Goal: Find contact information: Find contact information

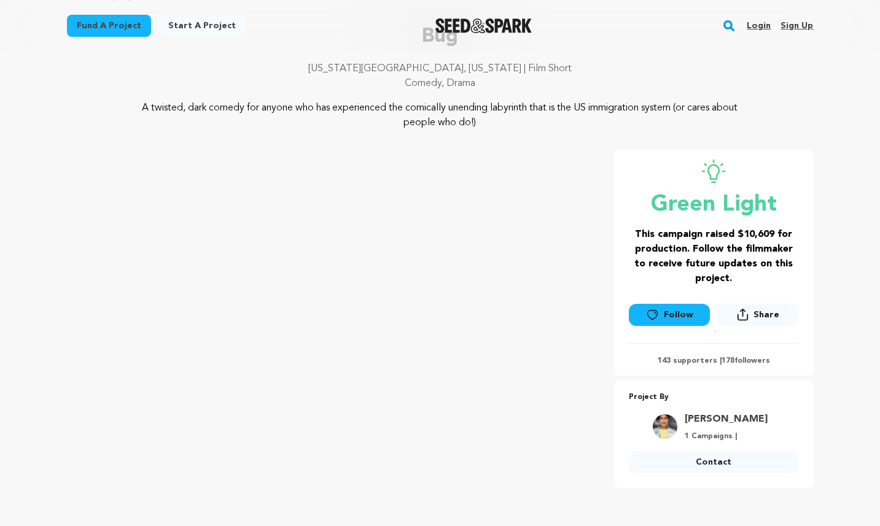
scroll to position [87, 0]
click at [727, 415] on link "[PERSON_NAME]" at bounding box center [726, 418] width 83 height 15
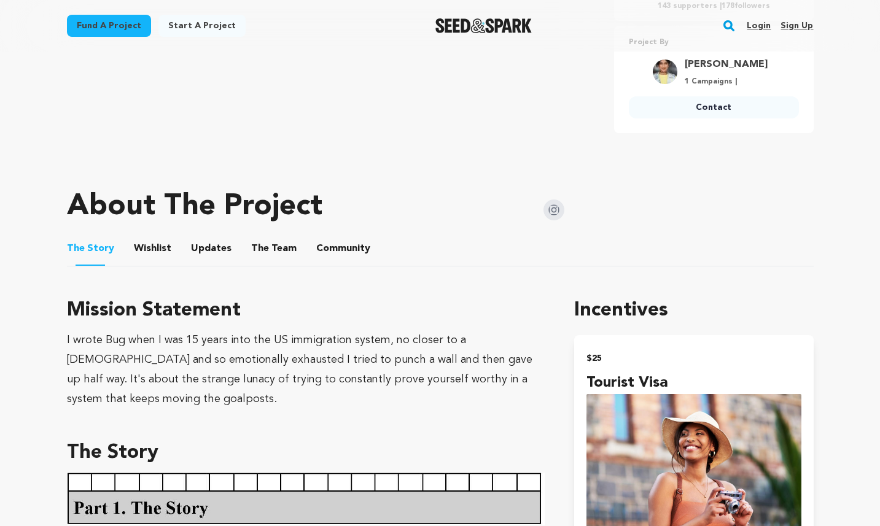
scroll to position [504, 0]
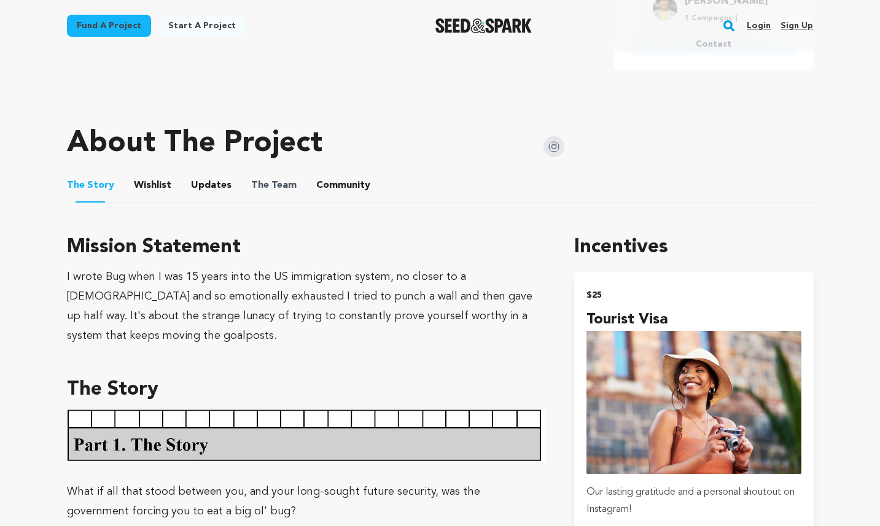
click at [251, 181] on span "The" at bounding box center [260, 185] width 18 height 15
click at [266, 183] on button "The Team" at bounding box center [273, 187] width 29 height 29
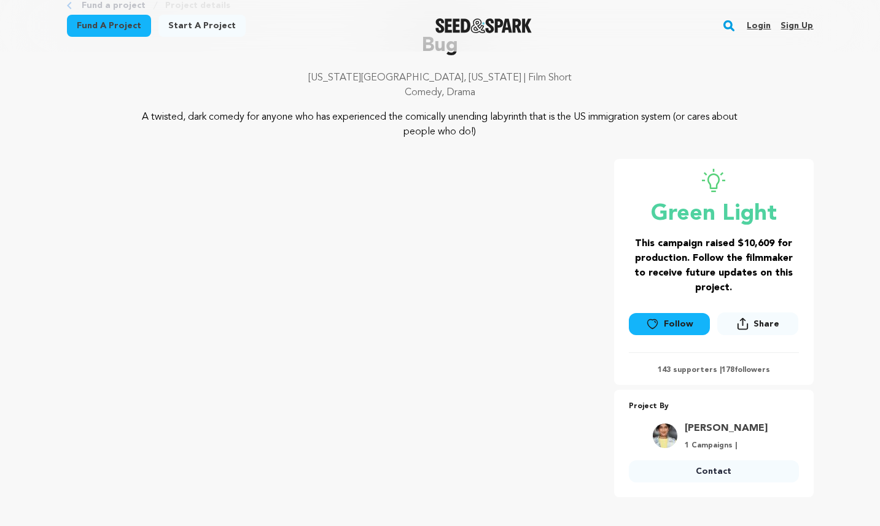
scroll to position [352, 0]
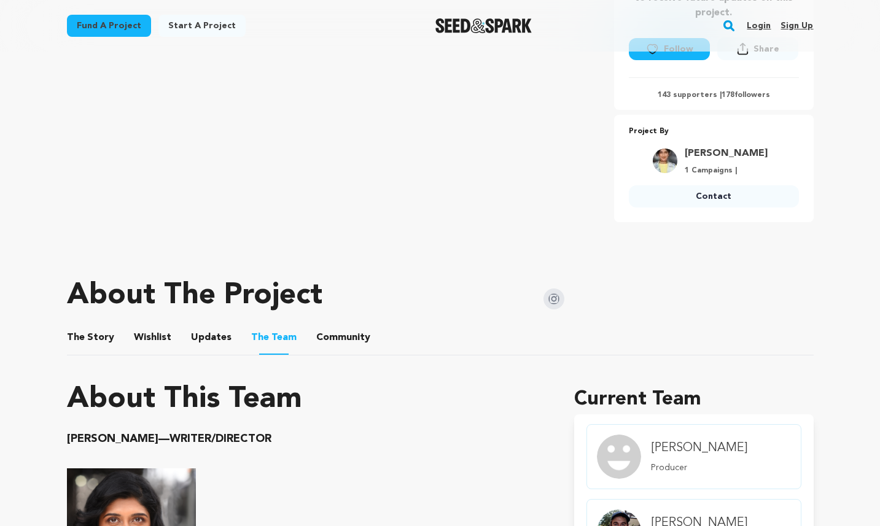
click at [722, 152] on link "[PERSON_NAME]" at bounding box center [726, 153] width 83 height 15
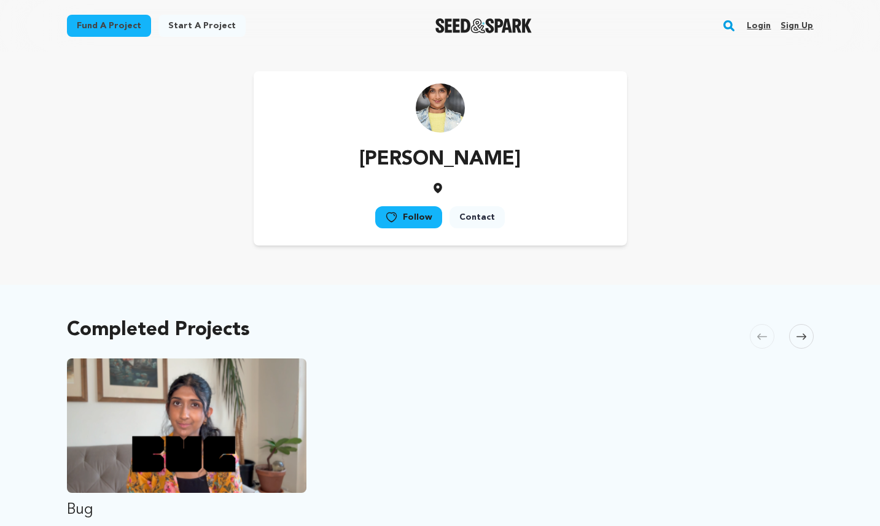
click at [485, 219] on link "Contact" at bounding box center [477, 217] width 55 height 22
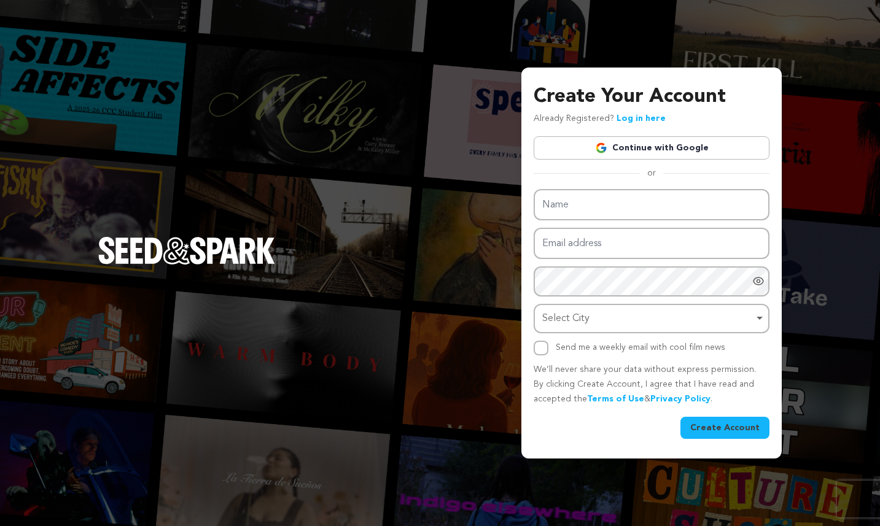
click at [433, 147] on div "Create Your Account Already Registered? Log in here Continue with Google or eyJ…" at bounding box center [440, 263] width 880 height 526
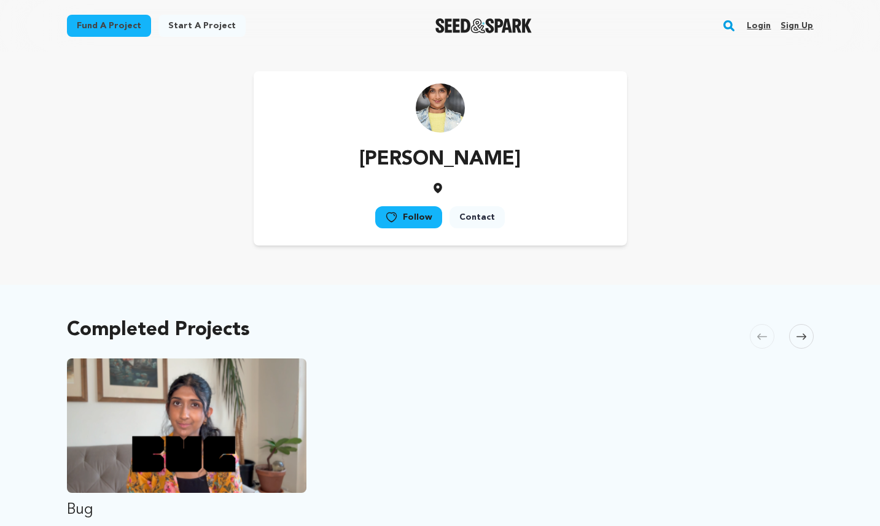
drag, startPoint x: 523, startPoint y: 163, endPoint x: 335, endPoint y: 162, distance: 187.3
click at [335, 162] on div "[PERSON_NAME] Follow Contact" at bounding box center [440, 158] width 373 height 174
copy p "[PERSON_NAME]"
